Goal: Task Accomplishment & Management: Contribute content

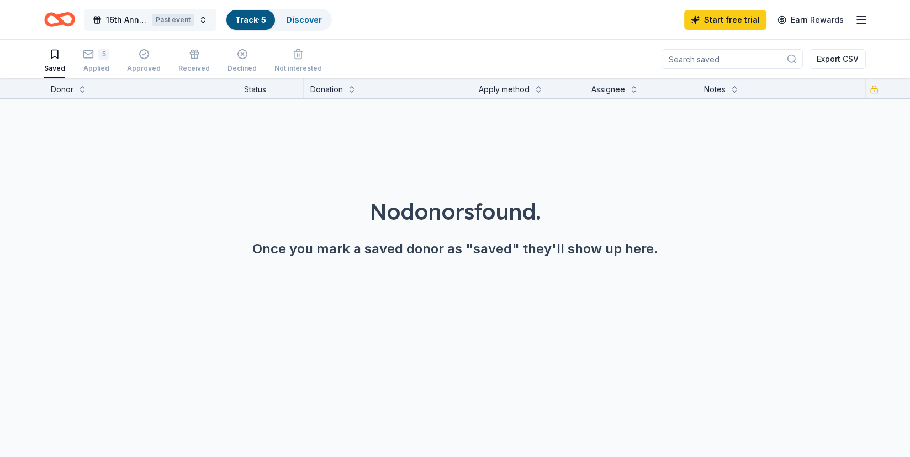
click at [119, 19] on span "16th Annual ARC Golf Tournament" at bounding box center [126, 19] width 41 height 13
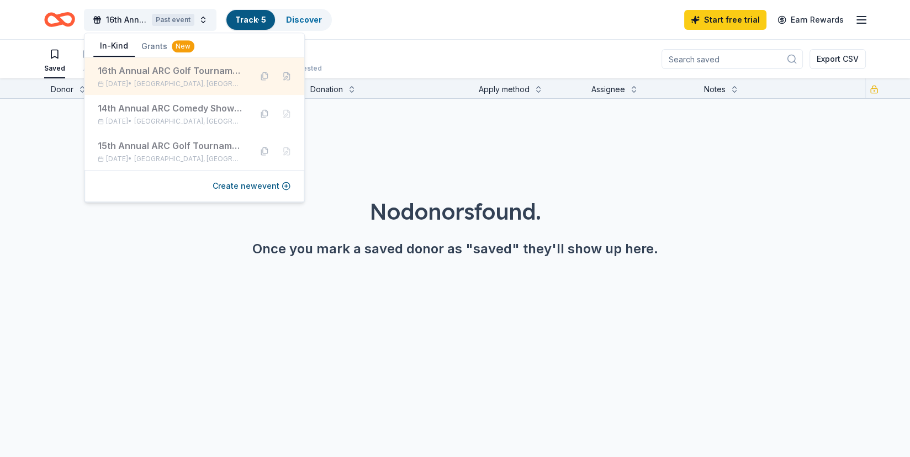
click at [132, 71] on div "16th Annual ARC Golf Tournament" at bounding box center [170, 70] width 145 height 13
click at [178, 68] on div "16th Annual ARC Golf Tournament" at bounding box center [170, 70] width 145 height 13
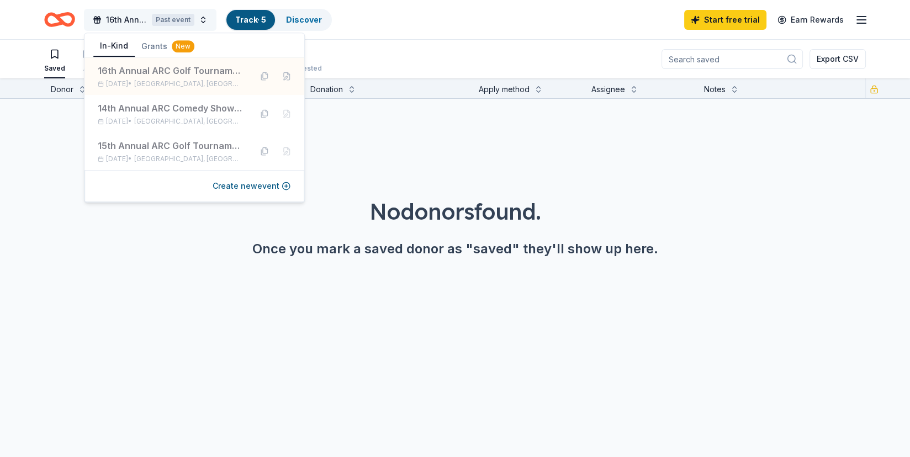
click at [171, 16] on div "Past event" at bounding box center [173, 20] width 43 height 12
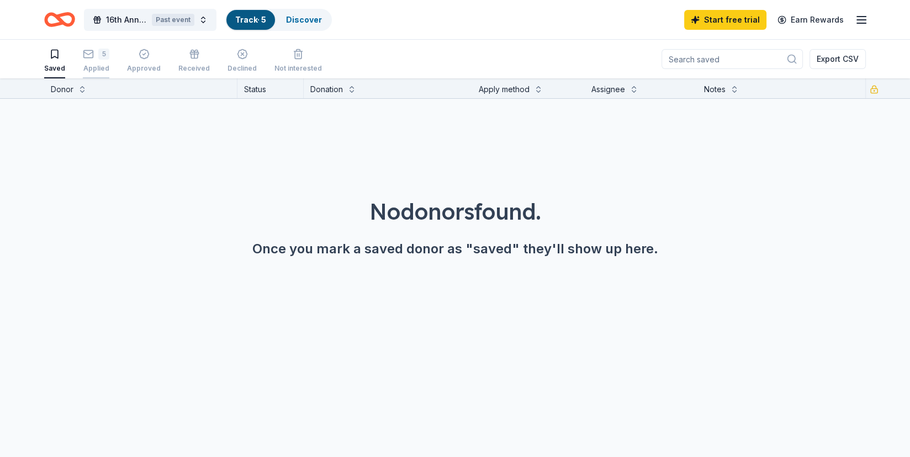
click at [87, 62] on div "5 Applied" at bounding box center [96, 61] width 27 height 24
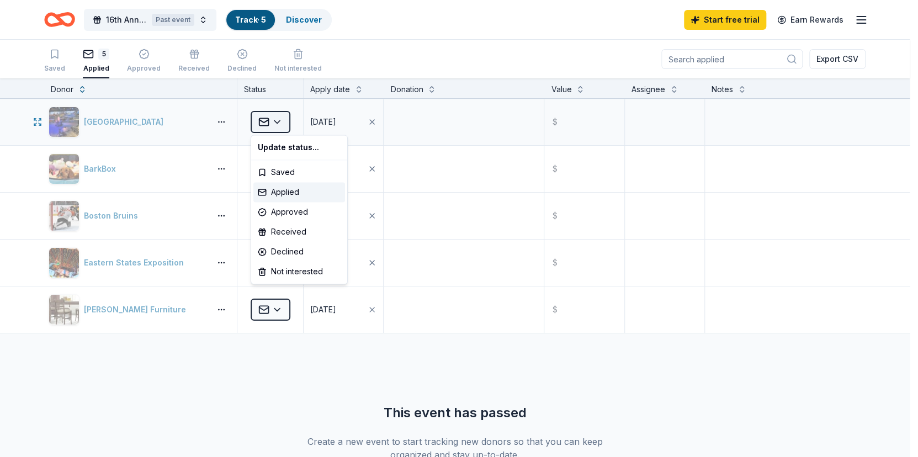
click at [273, 120] on html "16th Annual ARC Golf Tournament Past event Track · 5 Discover Start free trial …" at bounding box center [459, 228] width 918 height 457
click at [280, 212] on div "Approved" at bounding box center [299, 212] width 92 height 20
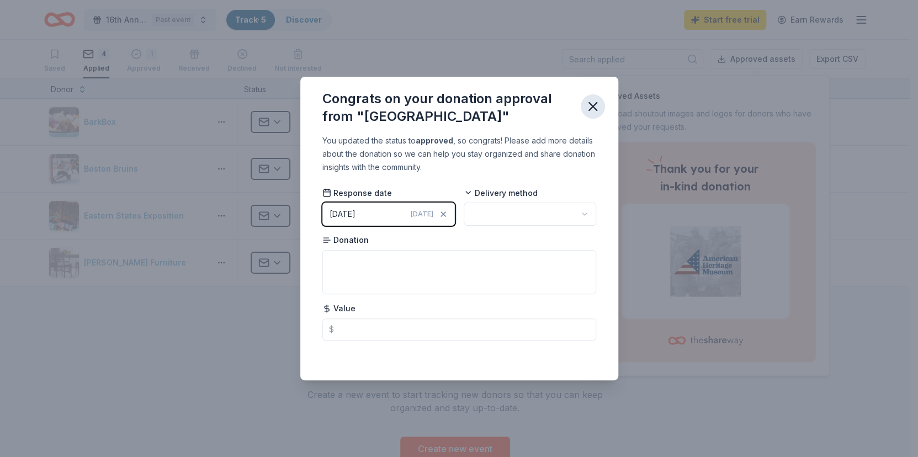
click at [593, 106] on icon "button" at bounding box center [593, 107] width 8 height 8
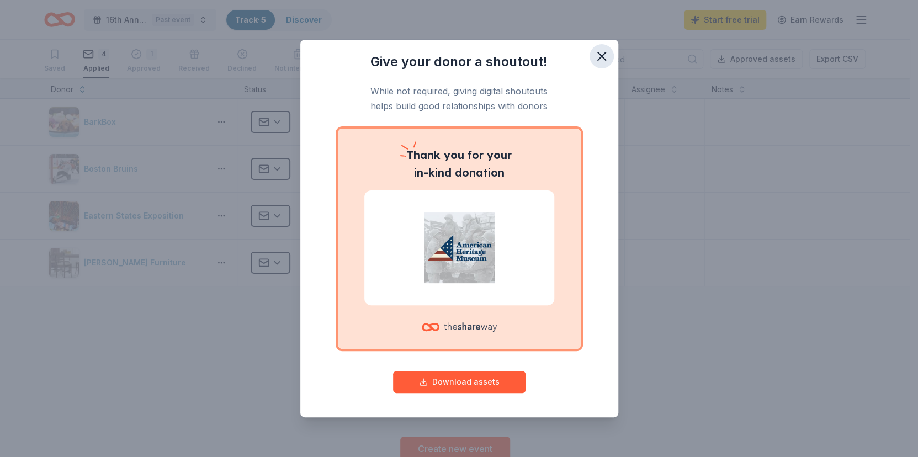
click at [601, 54] on icon "button" at bounding box center [601, 56] width 15 height 15
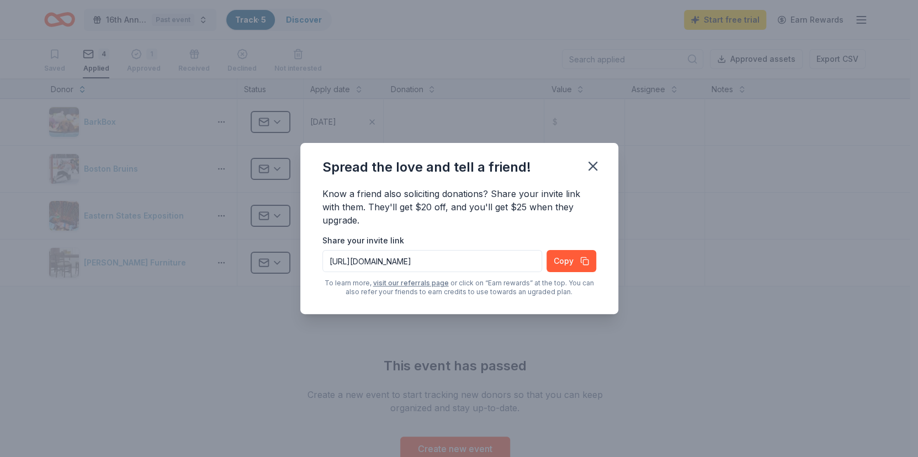
click at [277, 123] on div "Spread the love and tell a friend! Know a friend also soliciting donations? Sha…" at bounding box center [459, 228] width 918 height 457
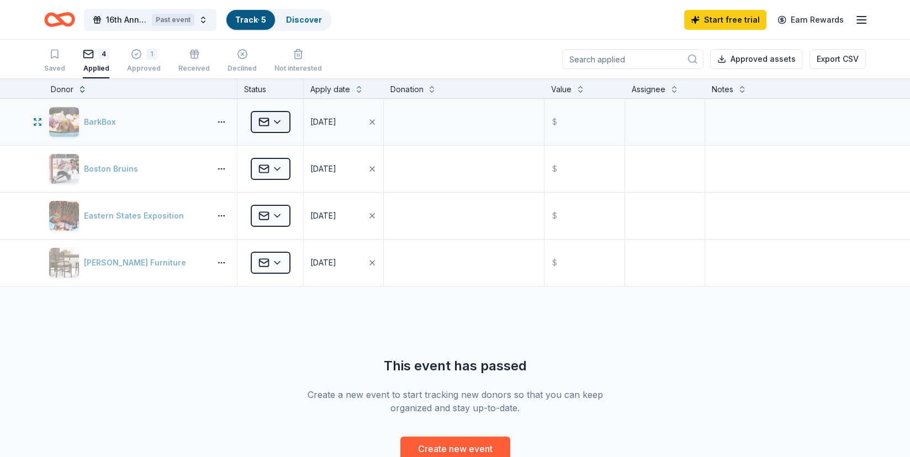
click at [278, 117] on html "16th Annual ARC Golf Tournament Past event Track · 5 Discover Start free trial …" at bounding box center [455, 228] width 910 height 457
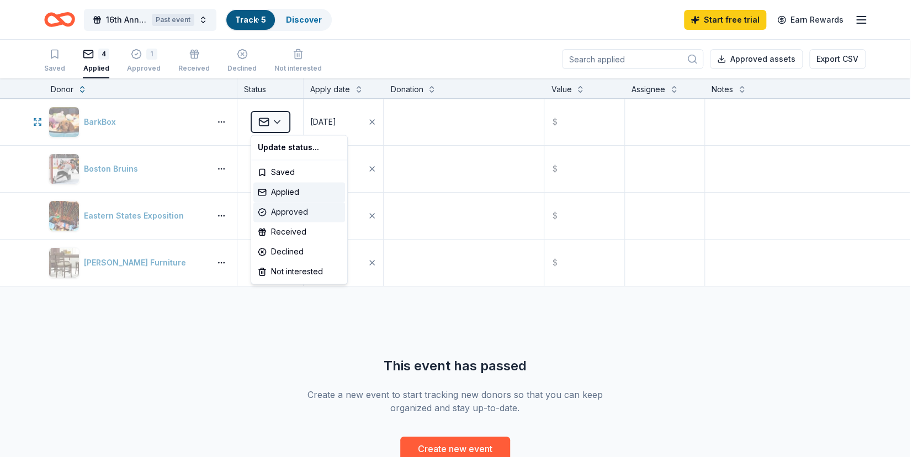
click at [286, 211] on div "Approved" at bounding box center [299, 212] width 92 height 20
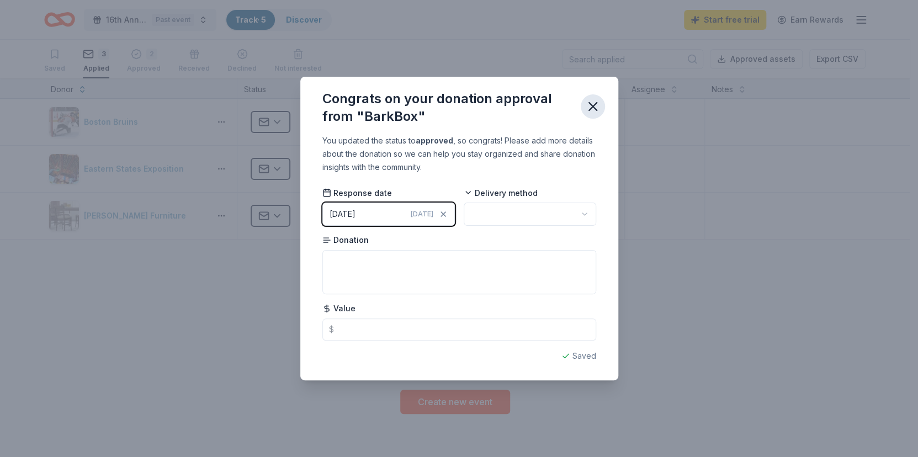
click at [594, 103] on icon "button" at bounding box center [592, 106] width 15 height 15
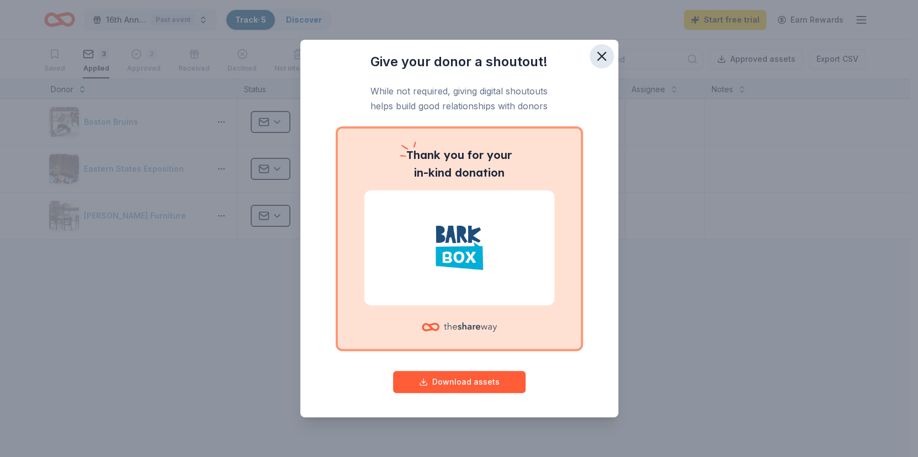
click at [602, 57] on icon "button" at bounding box center [602, 56] width 8 height 8
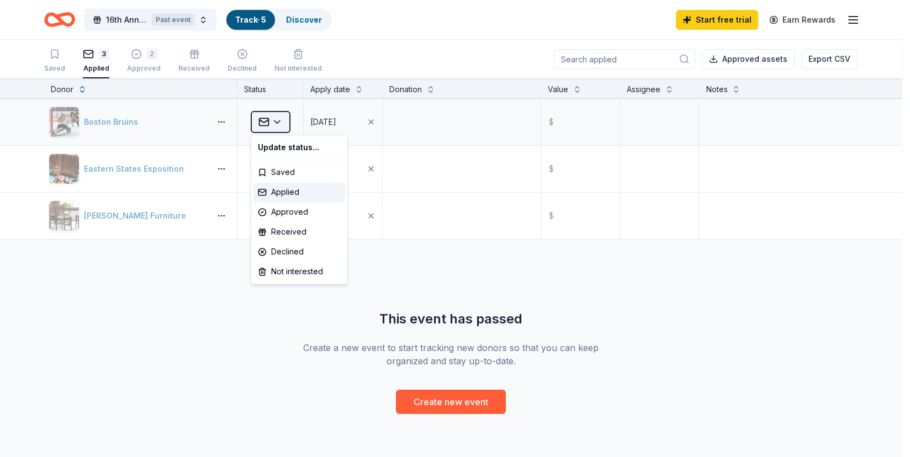
click at [281, 119] on html "16th Annual ARC Golf Tournament Past event Track · 5 Discover Start free trial …" at bounding box center [455, 228] width 910 height 457
click at [179, 312] on html "16th Annual ARC Golf Tournament Past event Track · 5 Discover Start free trial …" at bounding box center [459, 228] width 918 height 457
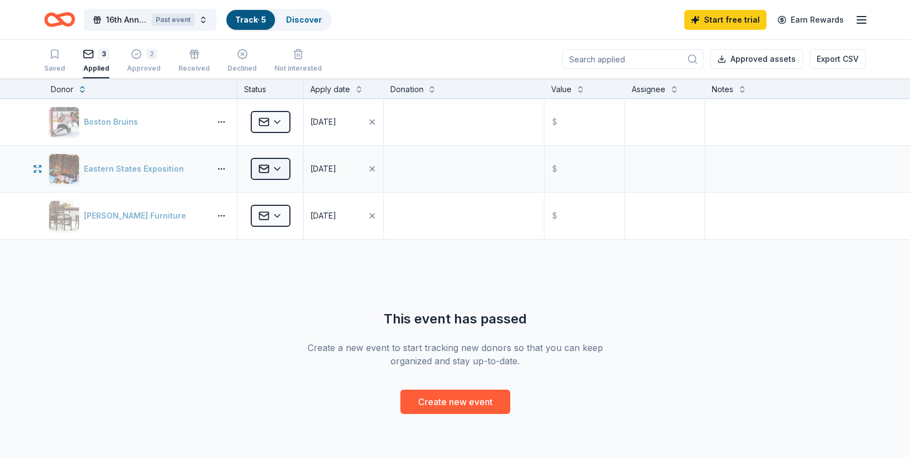
click at [277, 166] on html "16th Annual ARC Golf Tournament Past event Track · 5 Discover Start free trial …" at bounding box center [455, 228] width 910 height 457
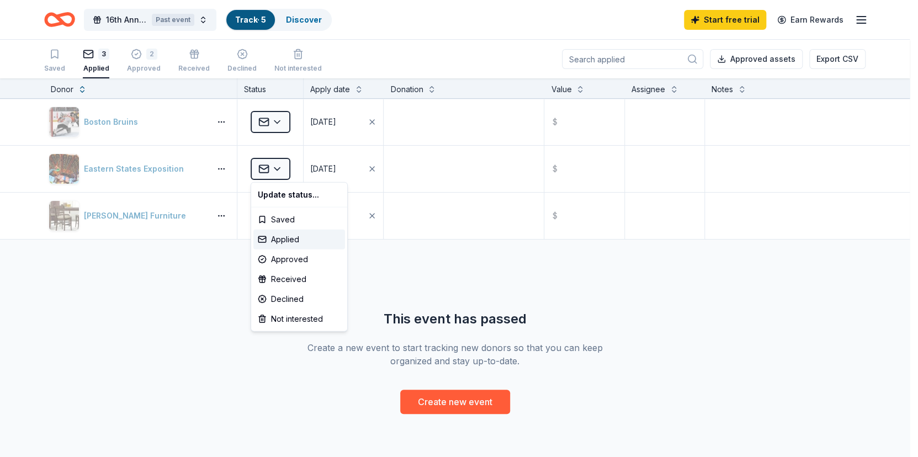
click at [108, 346] on html "16th Annual ARC Golf Tournament Past event Track · 5 Discover Start free trial …" at bounding box center [459, 228] width 918 height 457
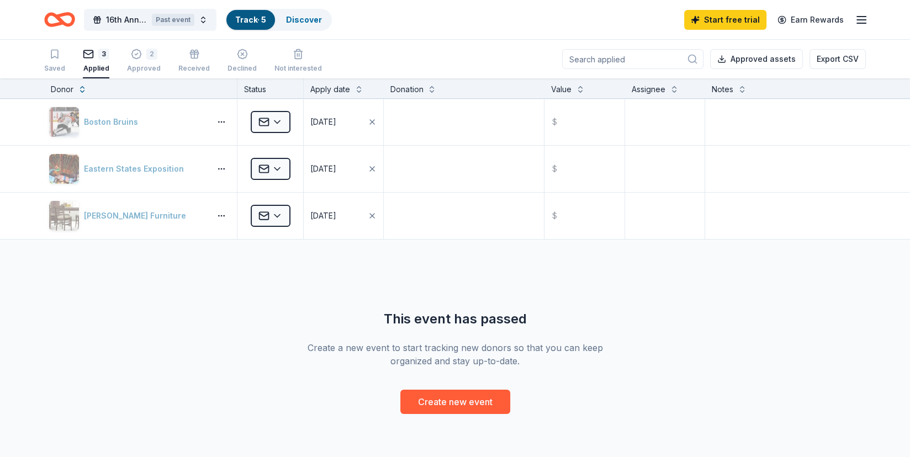
click at [68, 17] on icon "Home" at bounding box center [59, 20] width 31 height 26
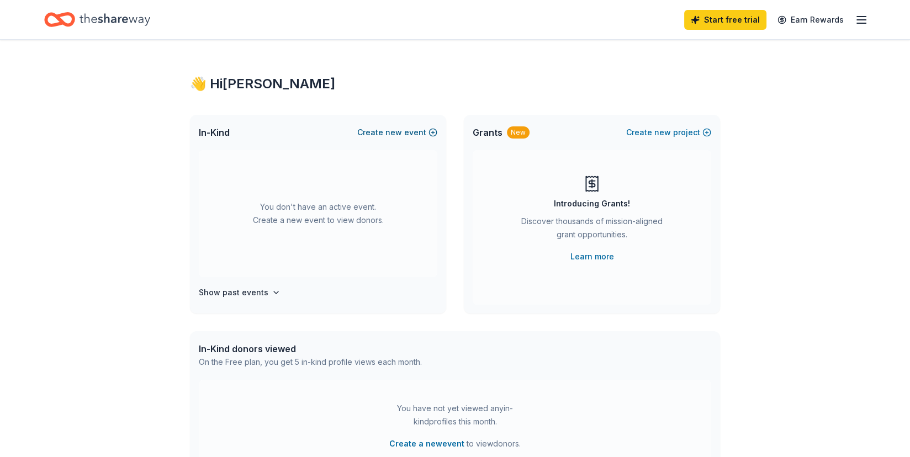
click at [395, 130] on span "new" at bounding box center [393, 132] width 17 height 13
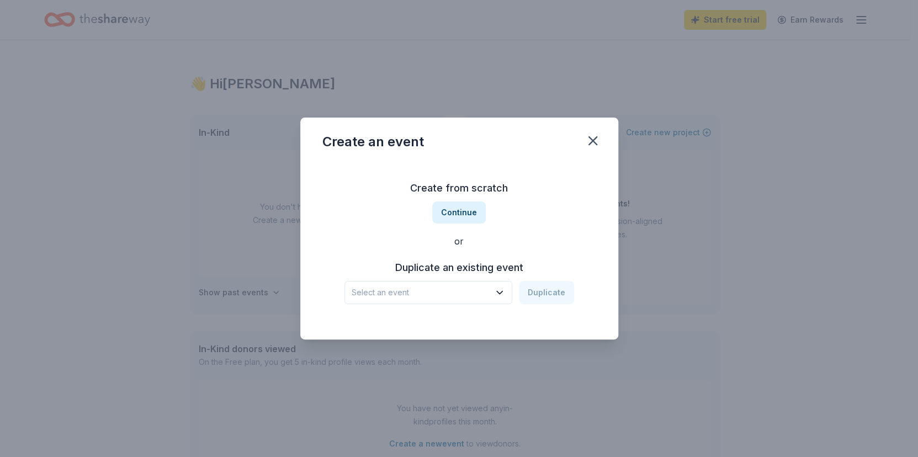
click at [496, 294] on icon "button" at bounding box center [499, 292] width 11 height 11
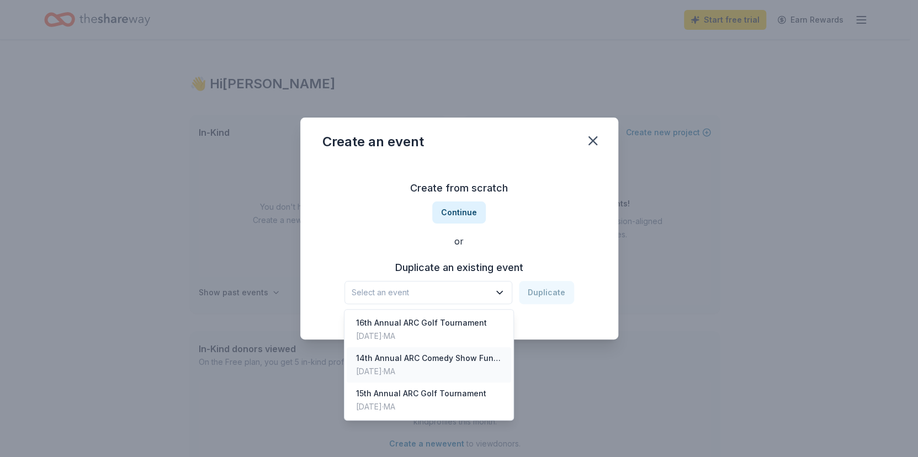
click at [463, 360] on div "14th Annual ARC Comedy Show Fundraiser" at bounding box center [429, 358] width 147 height 13
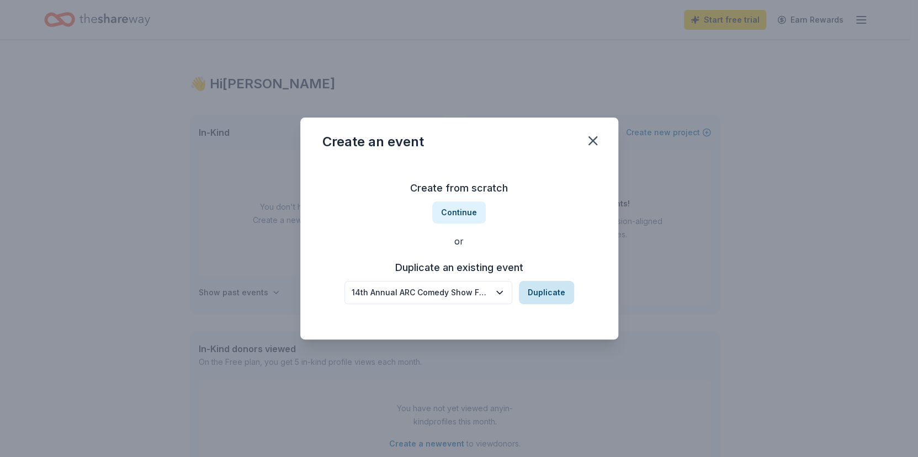
click at [548, 289] on button "Duplicate" at bounding box center [546, 292] width 55 height 23
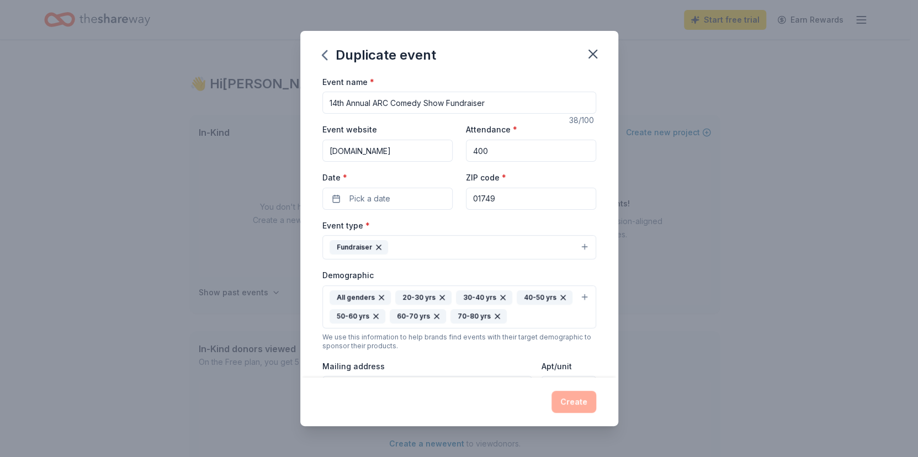
click at [340, 101] on input "14th Annual ARC Comedy Show Fundraiser" at bounding box center [460, 103] width 274 height 22
type input "145h Annual ARC Comedy Show Fundraiser"
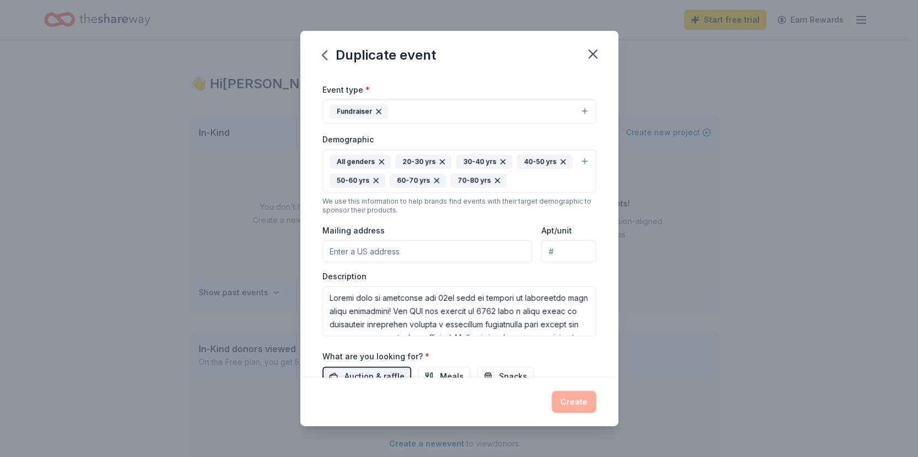
scroll to position [204, 0]
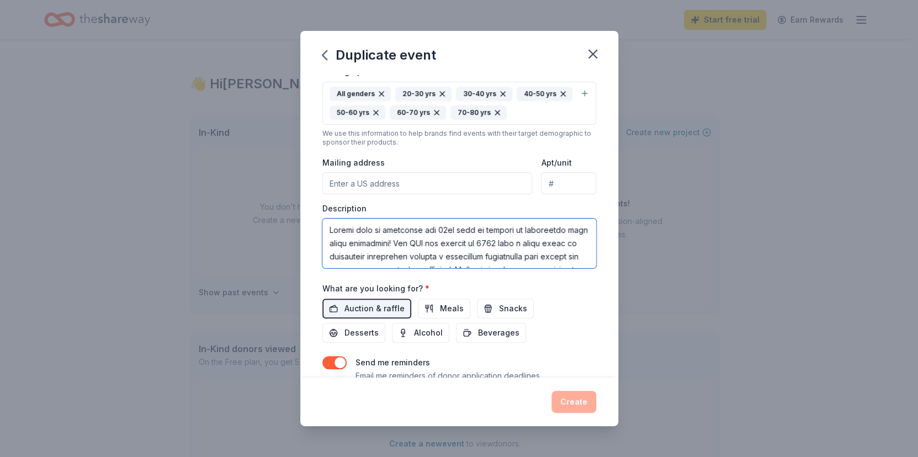
click at [443, 225] on textarea at bounding box center [460, 244] width 274 height 50
click at [454, 236] on textarea "To enrich screen reader interactions, please activate Accessibility in Grammarl…" at bounding box center [460, 244] width 274 height 50
click at [467, 251] on textarea "To enrich screen reader interactions, please activate Accessibility in Grammarl…" at bounding box center [460, 244] width 274 height 50
click at [445, 250] on textarea "To enrich screen reader interactions, please activate Accessibility in Grammarl…" at bounding box center [460, 244] width 274 height 50
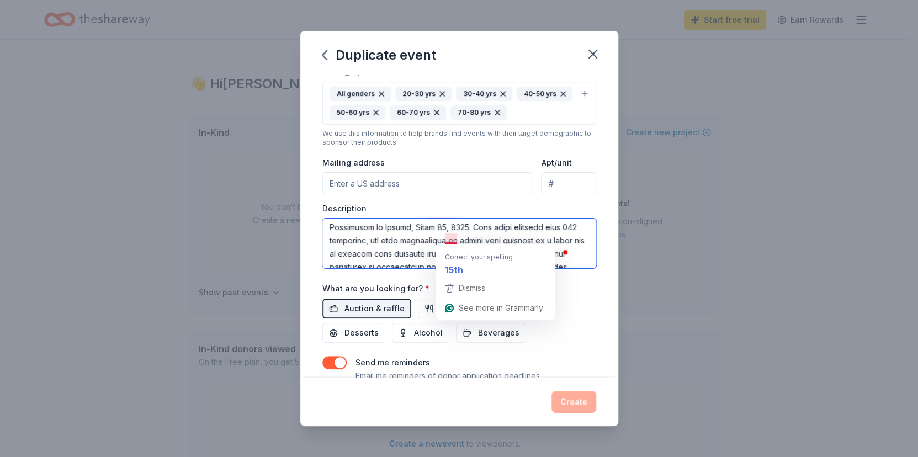
click at [453, 239] on textarea "To enrich screen reader interactions, please activate Accessibility in Grammarl…" at bounding box center [460, 244] width 274 height 50
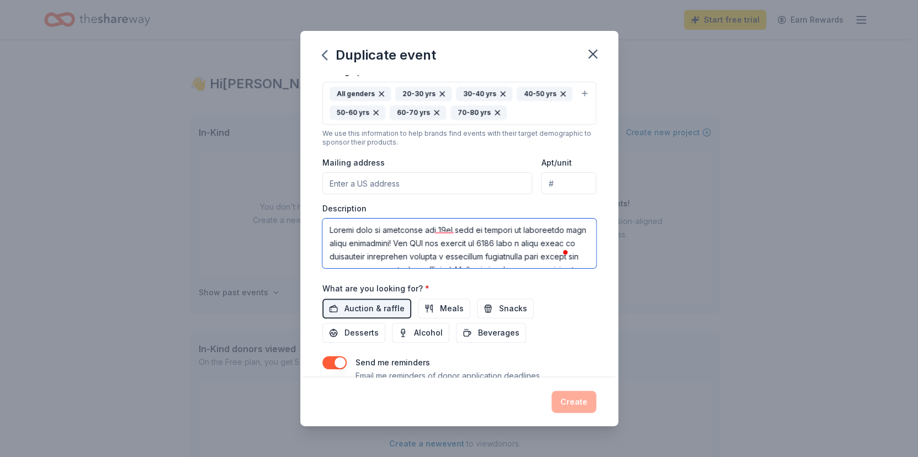
click at [455, 224] on textarea "To enrich screen reader interactions, please activate Accessibility in Grammarl…" at bounding box center [460, 244] width 274 height 50
click at [455, 225] on textarea "To enrich screen reader interactions, please activate Accessibility in Grammarl…" at bounding box center [460, 244] width 274 height 50
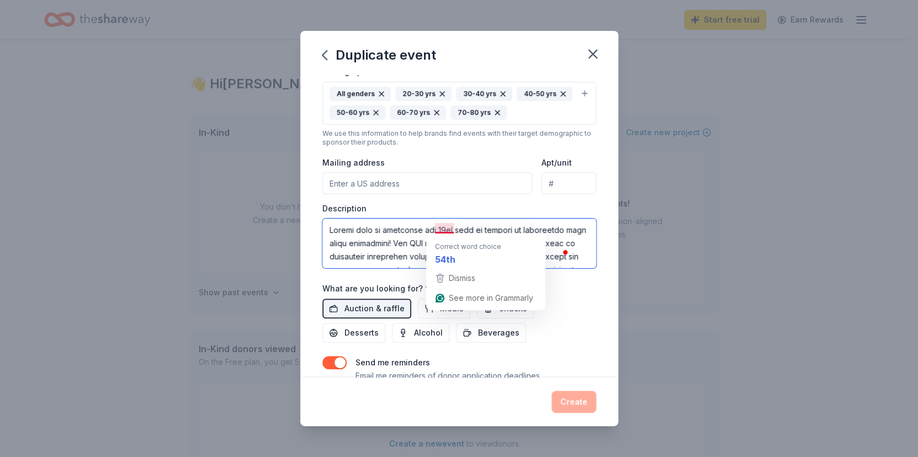
click at [452, 230] on textarea "To enrich screen reader interactions, please activate Accessibility in Grammarl…" at bounding box center [460, 244] width 274 height 50
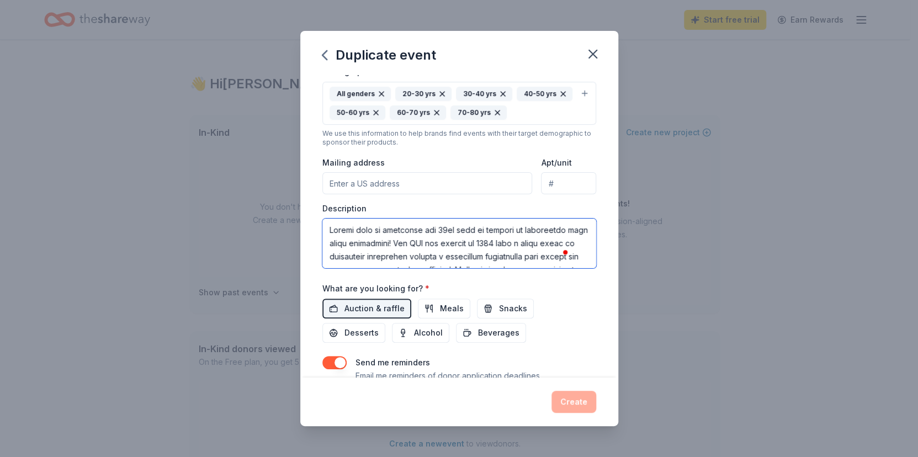
type textarea "Please help us celebrate our 54th year of service by supporting this vital fund…"
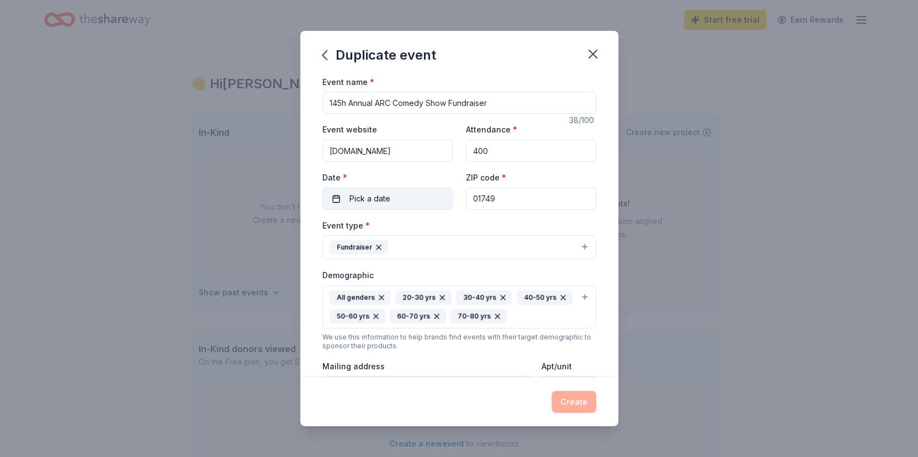
click at [380, 197] on span "Pick a date" at bounding box center [370, 198] width 41 height 13
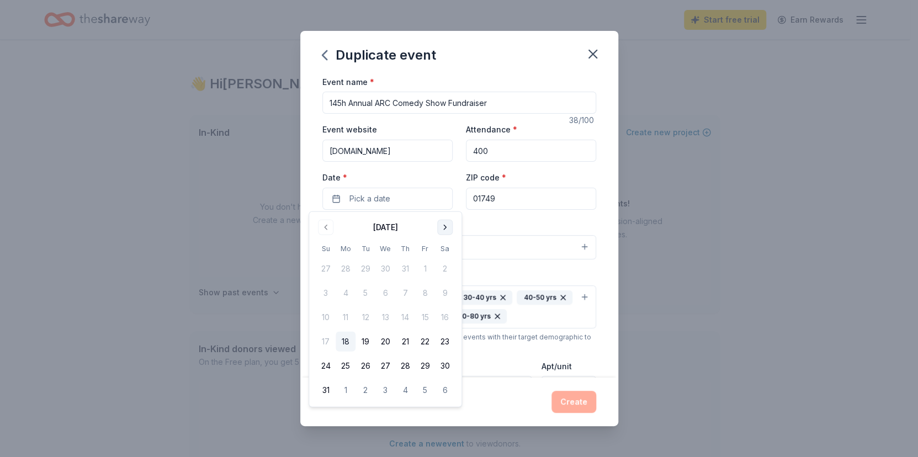
click at [445, 225] on button "Go to next month" at bounding box center [444, 227] width 15 height 15
click at [444, 225] on button "Go to next month" at bounding box center [444, 227] width 15 height 15
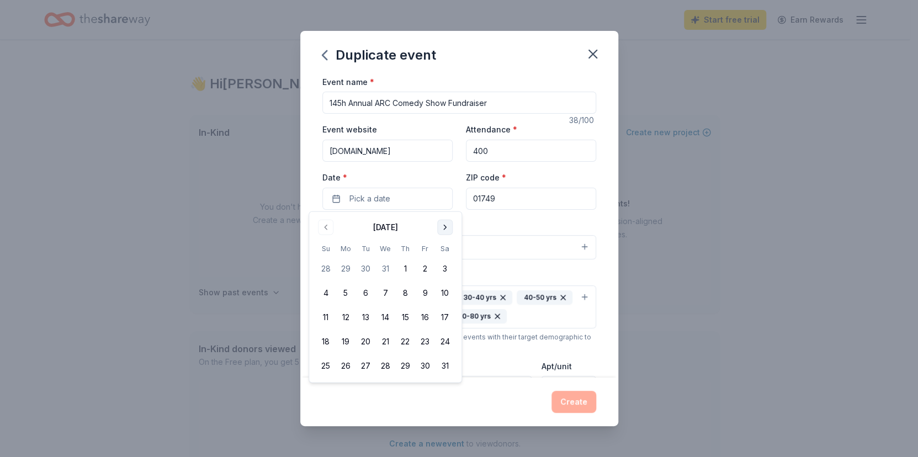
click at [444, 225] on button "Go to next month" at bounding box center [444, 227] width 15 height 15
click at [424, 293] on button "13" at bounding box center [425, 293] width 20 height 20
click at [426, 290] on button "13" at bounding box center [425, 293] width 20 height 20
click at [425, 290] on button "13" at bounding box center [425, 293] width 20 height 20
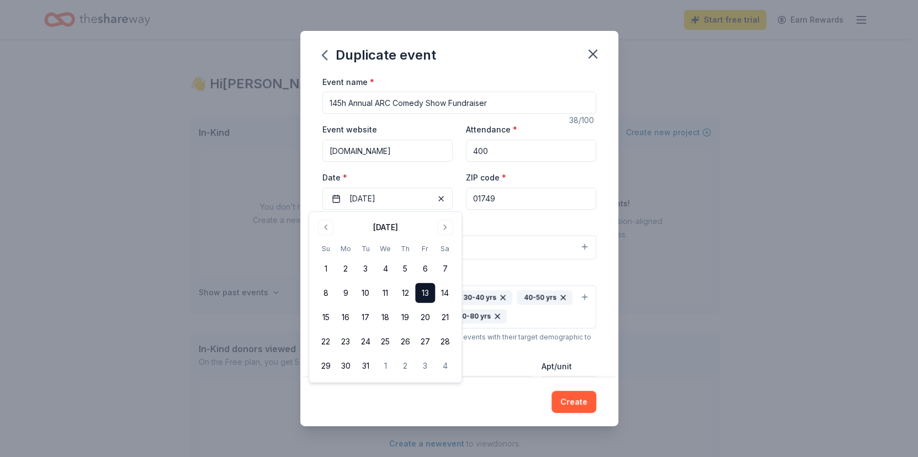
click at [599, 330] on div "Event name * 145h Annual ARC Comedy Show Fundraiser 38 /100 Event website [DOMA…" at bounding box center [459, 226] width 318 height 303
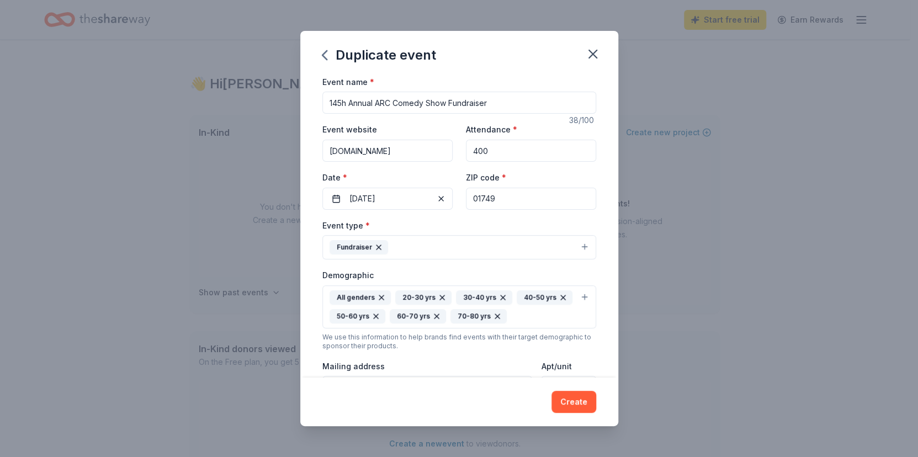
click at [342, 102] on input "145h Annual ARC Comedy Show Fundraiser" at bounding box center [460, 103] width 274 height 22
type input "15th Annual ARC Comedy Show Fundraiser"
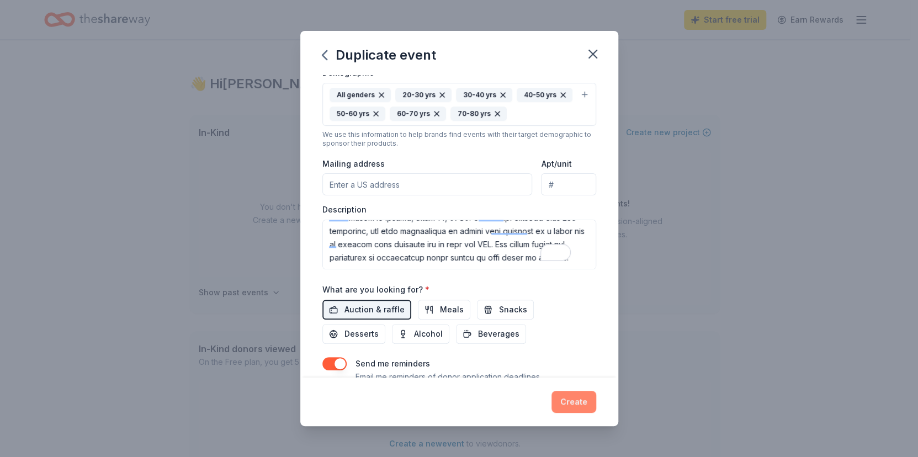
click at [576, 403] on button "Create" at bounding box center [574, 402] width 45 height 22
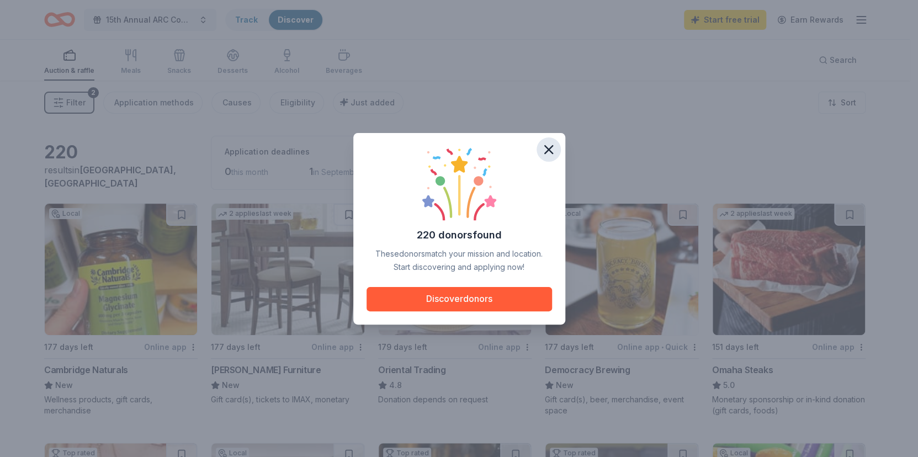
click at [548, 145] on icon "button" at bounding box center [548, 149] width 15 height 15
